Goal: Find specific page/section: Find specific page/section

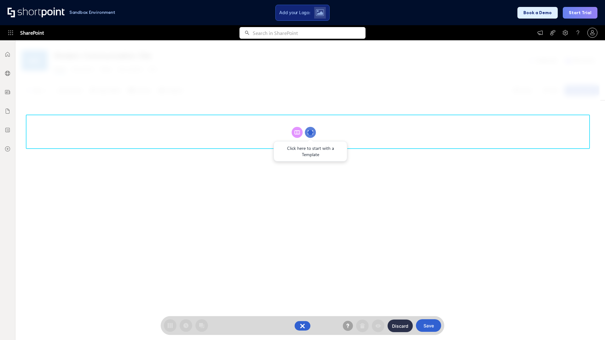
click at [310, 132] on circle at bounding box center [310, 132] width 11 height 11
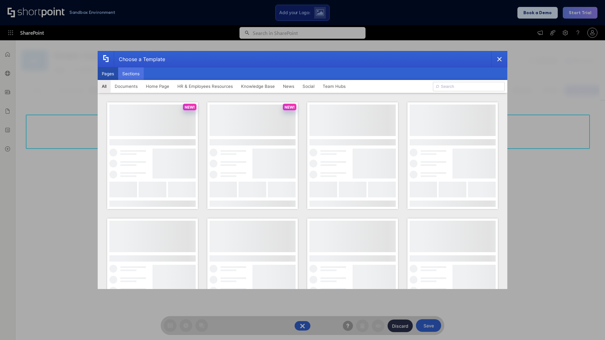
click at [131, 74] on button "Sections" at bounding box center [131, 73] width 26 height 13
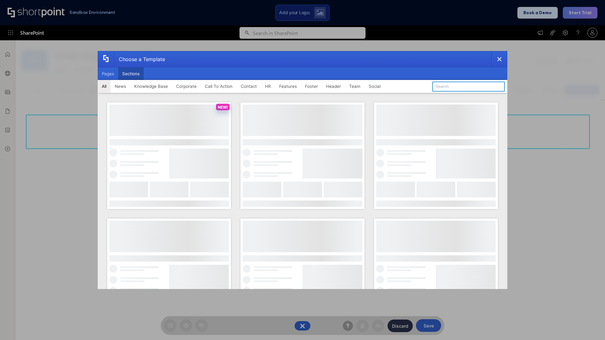
type input "Footer 2"
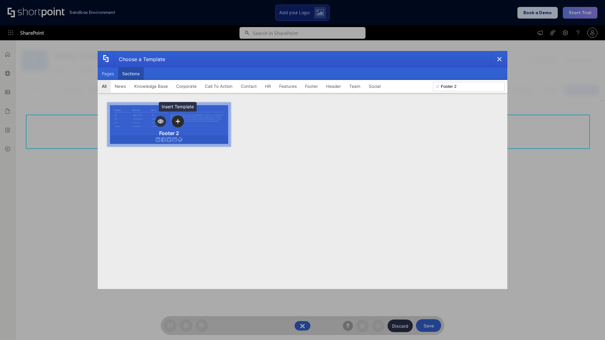
click at [178, 121] on icon "template selector" at bounding box center [177, 121] width 4 height 4
